Goal: Task Accomplishment & Management: Use online tool/utility

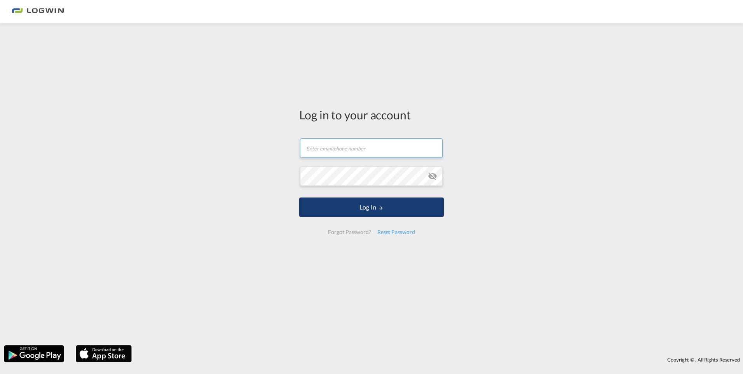
type input "[EMAIL_ADDRESS][DOMAIN_NAME]"
click at [330, 203] on button "Log In" at bounding box center [371, 206] width 145 height 19
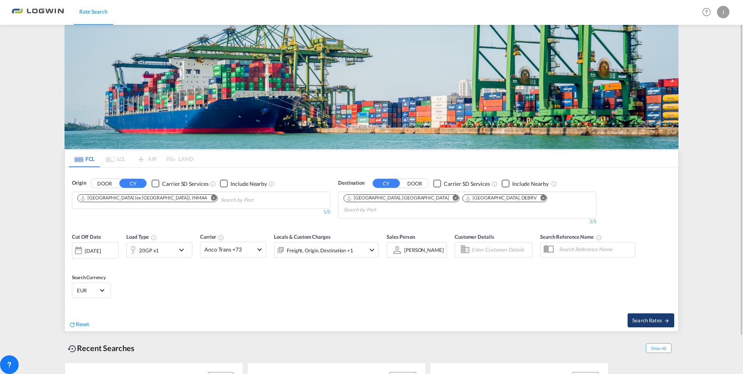
click at [638, 317] on span "Search Rates" at bounding box center [650, 320] width 37 height 6
type input "INMAA to DEHAM,DEBRV / [DATE]"
